Goal: Download file/media

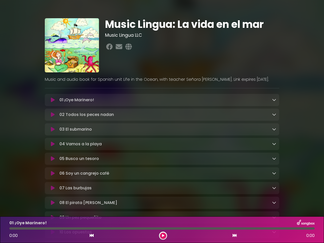
click at [53, 100] on icon at bounding box center [53, 100] width 4 height 5
click at [274, 100] on icon at bounding box center [274, 100] width 4 height 4
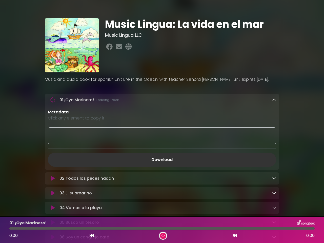
click at [53, 173] on div "02 Todos los peces nadan Loading Track..." at bounding box center [162, 179] width 235 height 12
click at [274, 115] on p "Metadata" at bounding box center [162, 112] width 229 height 6
click at [53, 130] on div at bounding box center [162, 135] width 229 height 17
click at [274, 130] on div at bounding box center [162, 135] width 229 height 17
click at [53, 145] on div "Metadata Click any element to copy it Download" at bounding box center [162, 138] width 235 height 58
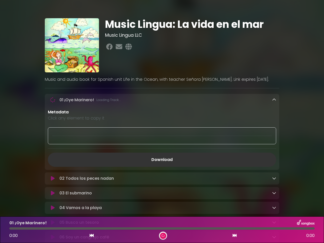
click at [274, 145] on div "Metadata Click any element to copy it Download" at bounding box center [162, 138] width 235 height 58
click at [53, 160] on link "Download" at bounding box center [162, 160] width 229 height 14
click at [274, 160] on link "Download" at bounding box center [162, 160] width 229 height 14
